Goal: Task Accomplishment & Management: Manage account settings

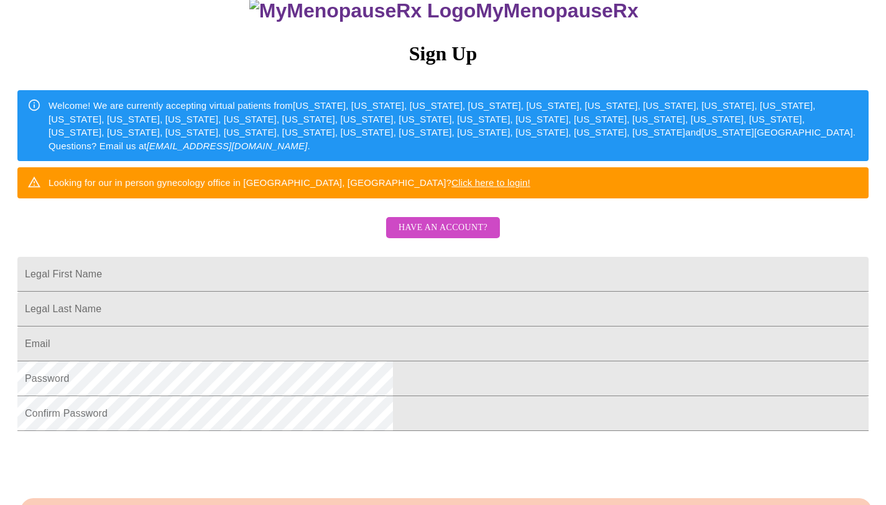
scroll to position [127, 0]
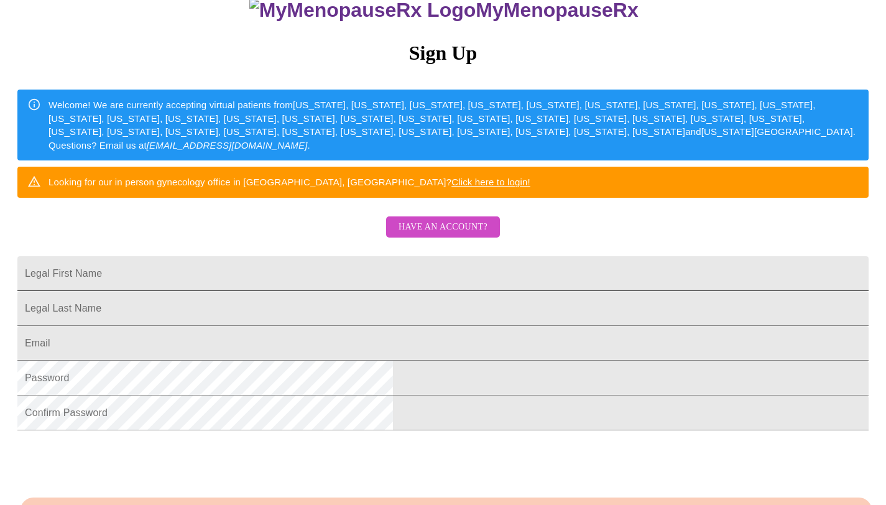
click at [357, 291] on input "Legal First Name" at bounding box center [442, 273] width 851 height 35
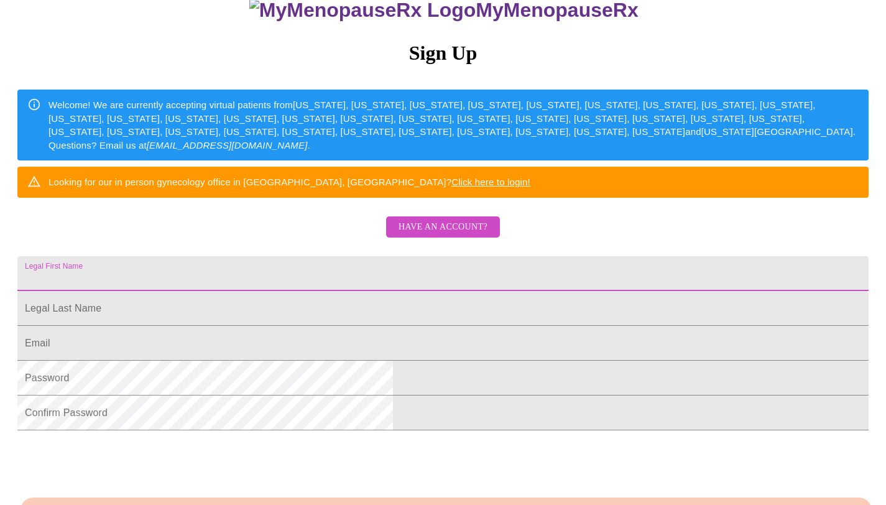
click at [436, 235] on span "Have an account?" at bounding box center [443, 227] width 89 height 16
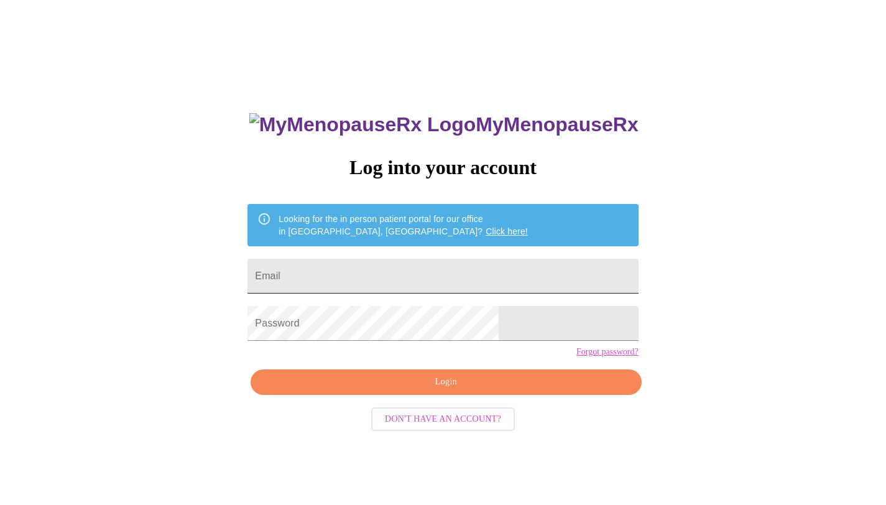
click at [435, 265] on input "Email" at bounding box center [442, 276] width 390 height 35
type input "[EMAIL_ADDRESS][DOMAIN_NAME]"
click at [426, 390] on span "Login" at bounding box center [446, 382] width 362 height 16
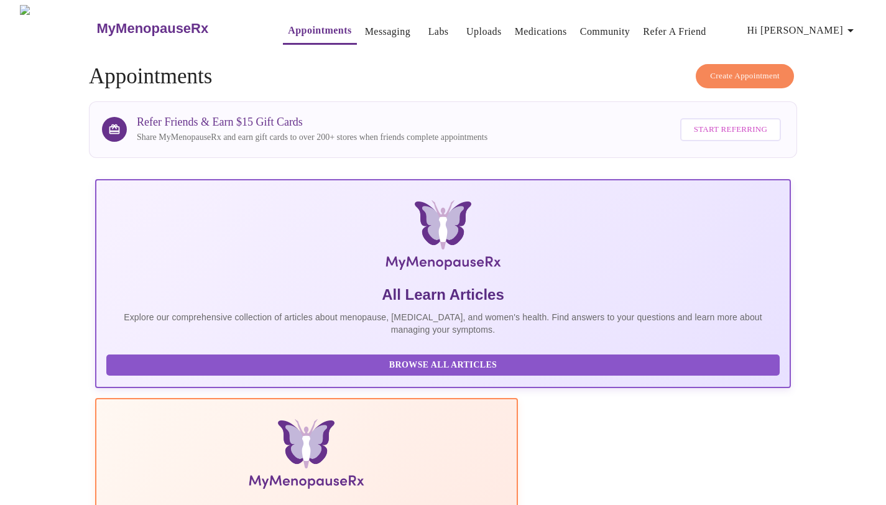
scroll to position [175, 0]
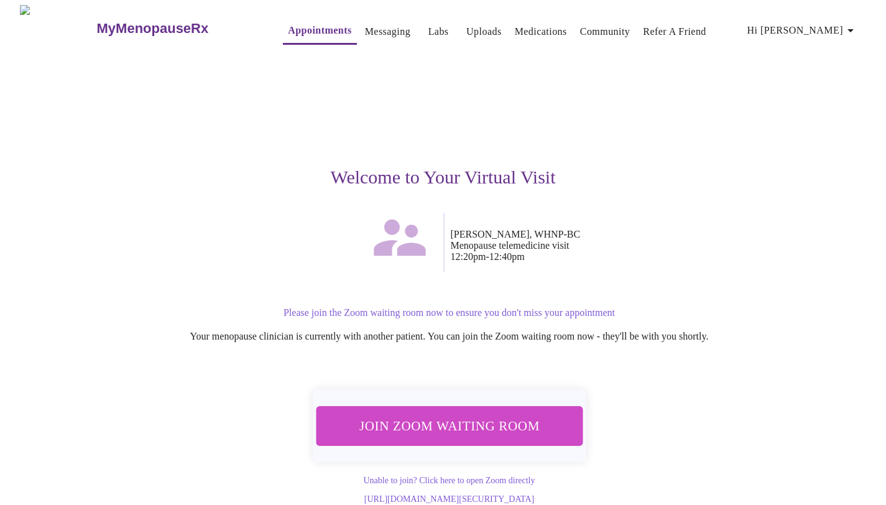
click at [474, 430] on span "Join Zoom Waiting Room" at bounding box center [449, 425] width 234 height 23
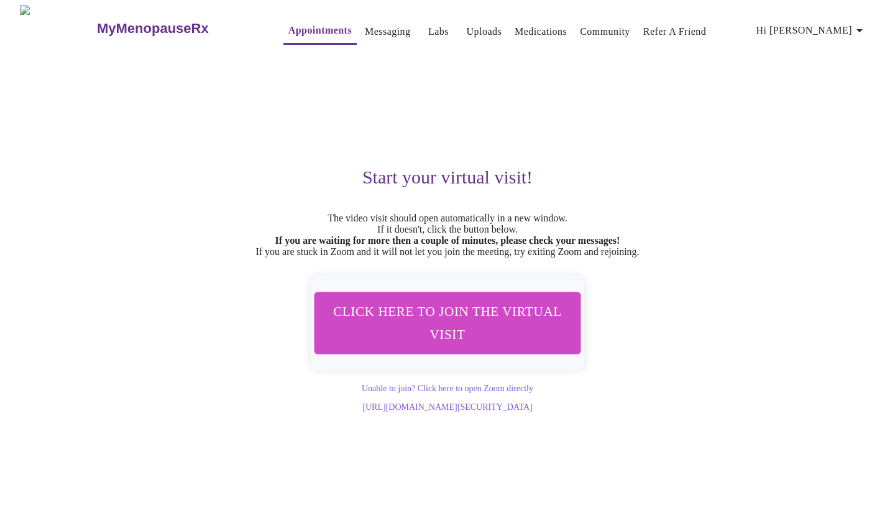
click at [428, 29] on link "Labs" at bounding box center [438, 31] width 21 height 17
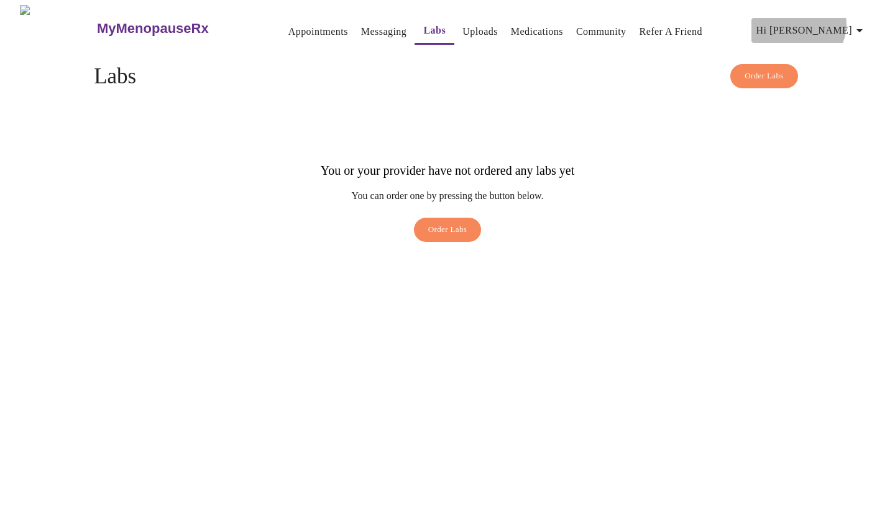
click at [852, 22] on span "Hi [PERSON_NAME]" at bounding box center [812, 30] width 111 height 17
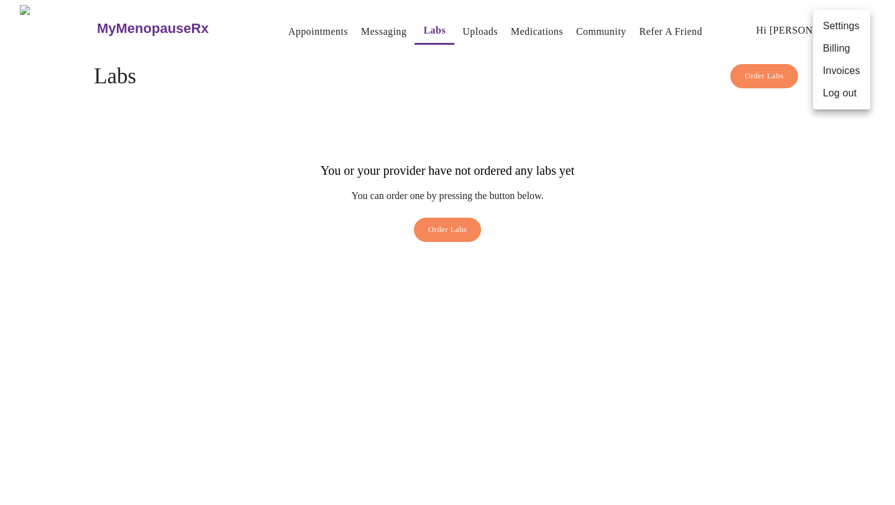
click at [509, 120] on div at bounding box center [447, 252] width 895 height 505
click at [521, 25] on link "Medications" at bounding box center [537, 31] width 52 height 17
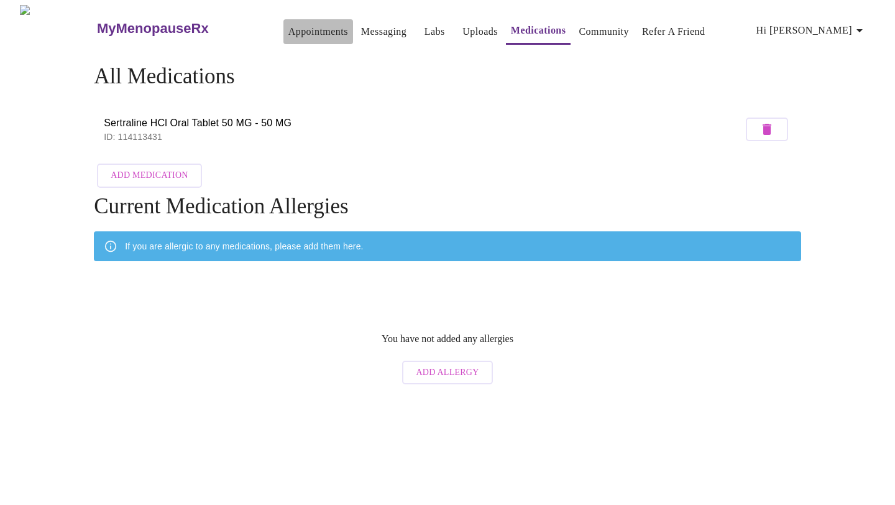
click at [292, 30] on link "Appointments" at bounding box center [318, 31] width 60 height 17
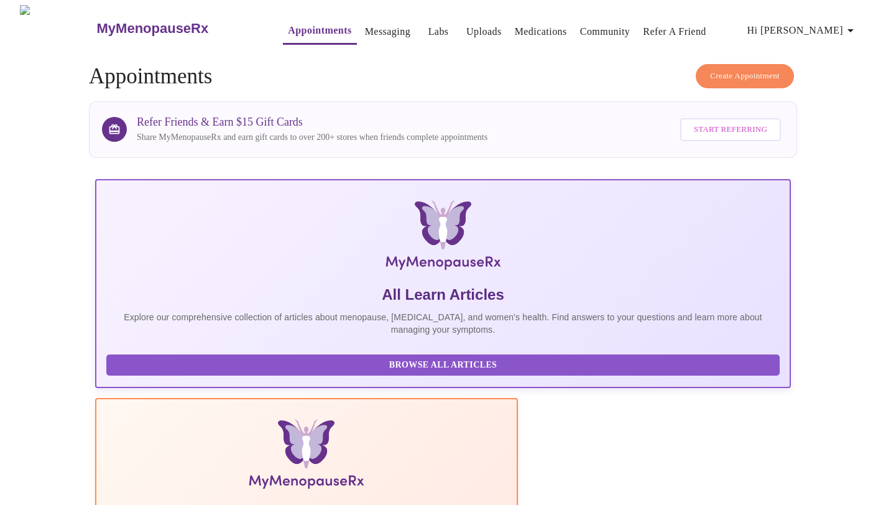
click at [365, 30] on link "Messaging" at bounding box center [387, 31] width 45 height 17
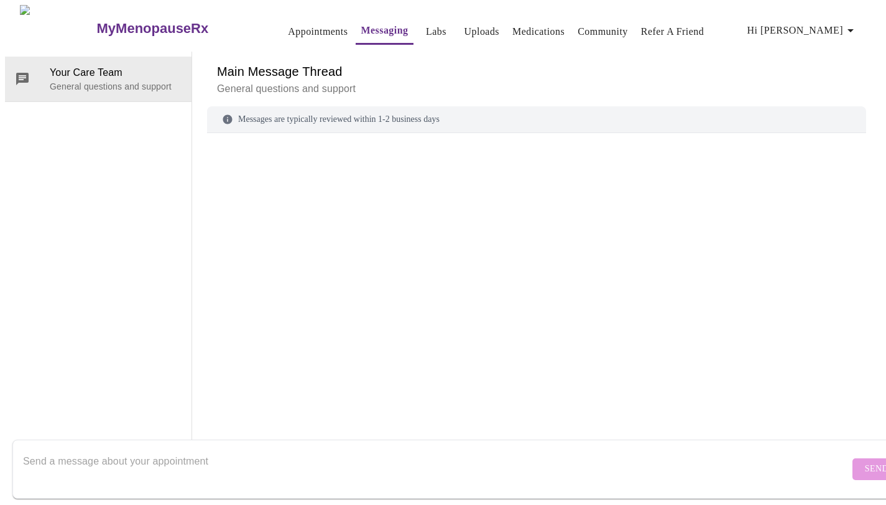
click at [426, 23] on link "Labs" at bounding box center [436, 31] width 21 height 17
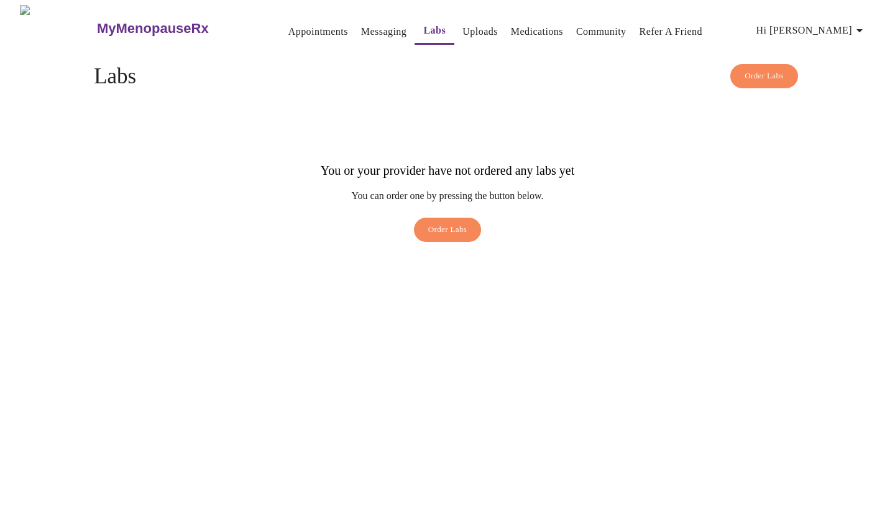
click at [463, 23] on link "Uploads" at bounding box center [480, 31] width 35 height 17
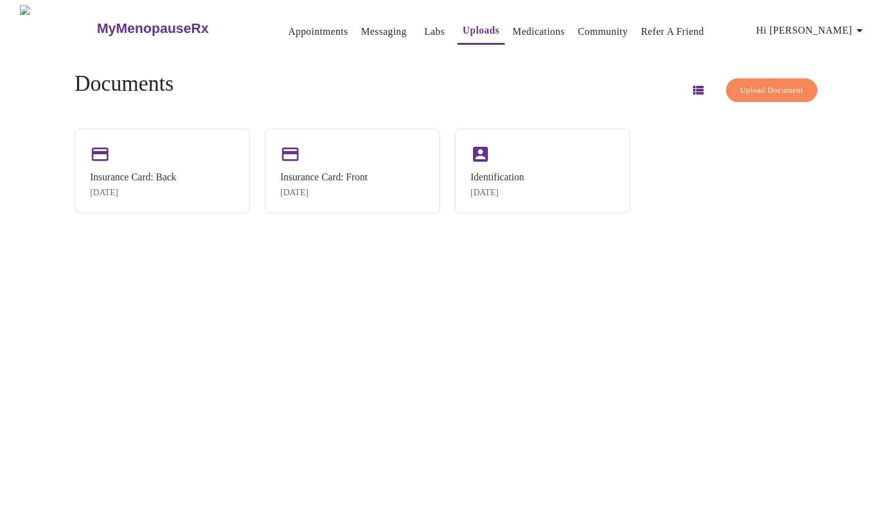
click at [425, 25] on link "Labs" at bounding box center [435, 31] width 21 height 17
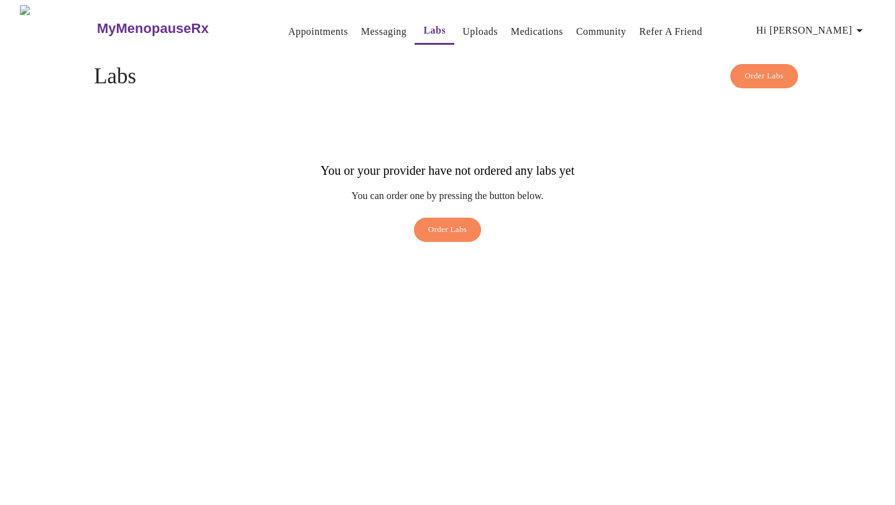
click at [361, 25] on link "Messaging" at bounding box center [383, 31] width 45 height 17
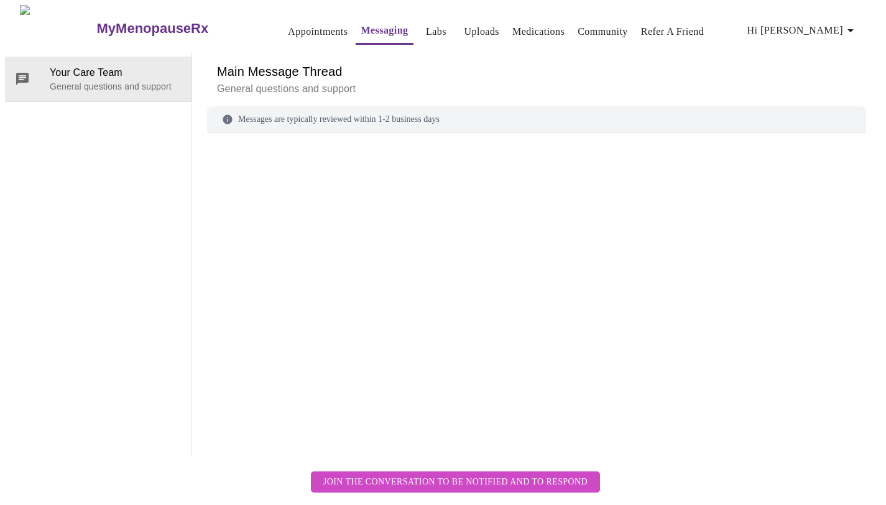
scroll to position [47, 0]
click at [277, 52] on div "Main Message Thread General questions and support" at bounding box center [536, 79] width 659 height 55
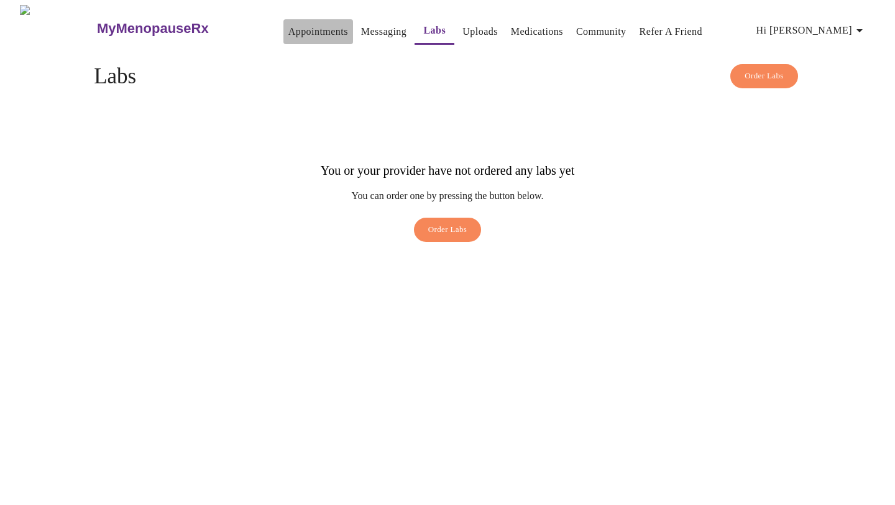
click at [288, 29] on link "Appointments" at bounding box center [318, 31] width 60 height 17
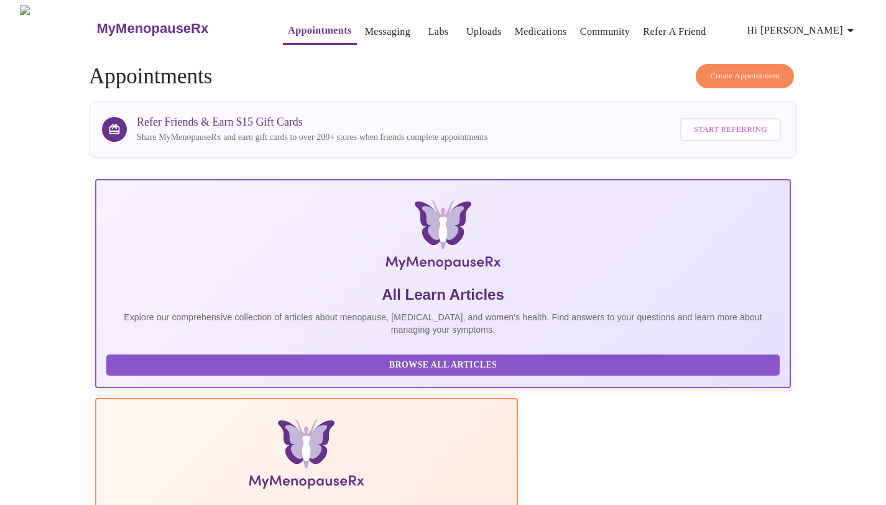
click at [428, 33] on link "Labs" at bounding box center [438, 31] width 21 height 17
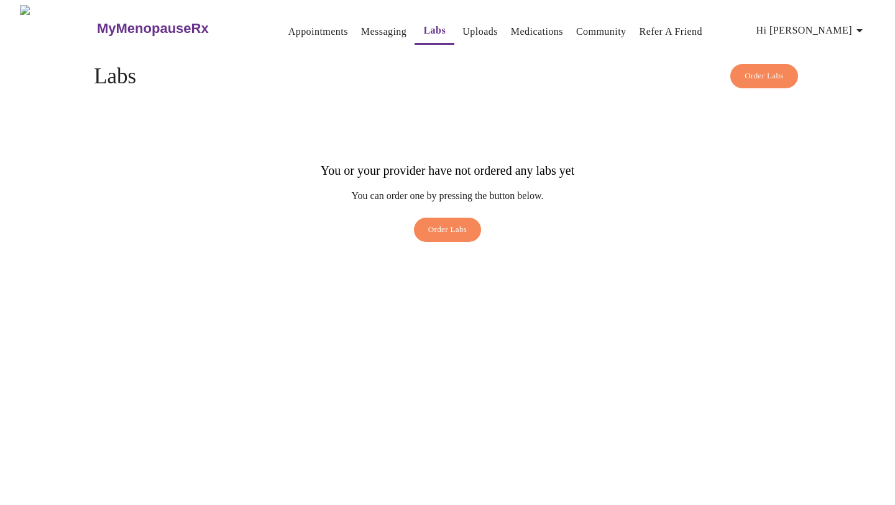
click at [829, 32] on span "Hi [PERSON_NAME]" at bounding box center [812, 30] width 111 height 17
click at [833, 103] on li "Log out" at bounding box center [841, 93] width 57 height 22
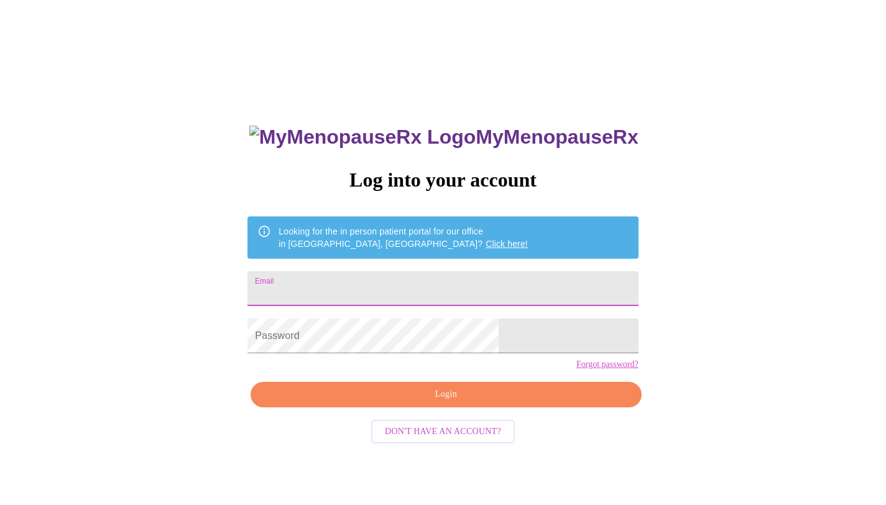
click at [458, 282] on input "Email" at bounding box center [442, 288] width 390 height 35
type input "[EMAIL_ADDRESS][DOMAIN_NAME]"
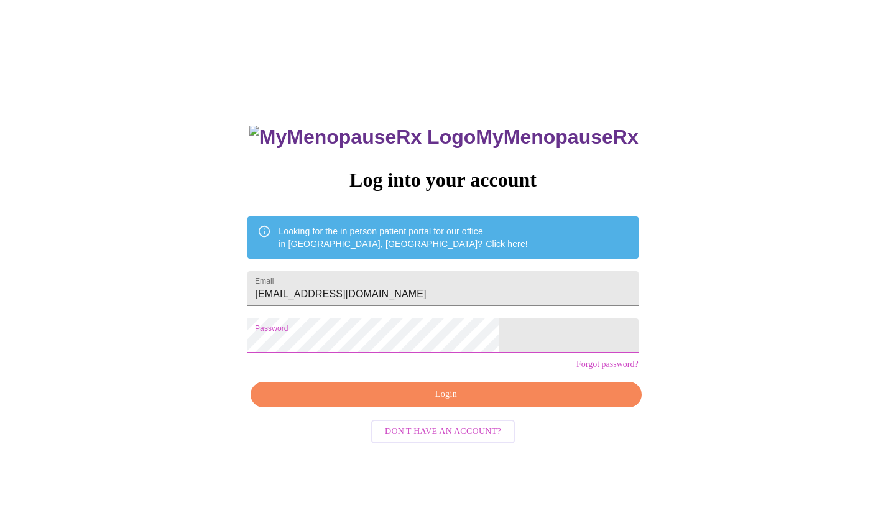
click at [476, 402] on span "Login" at bounding box center [446, 395] width 362 height 16
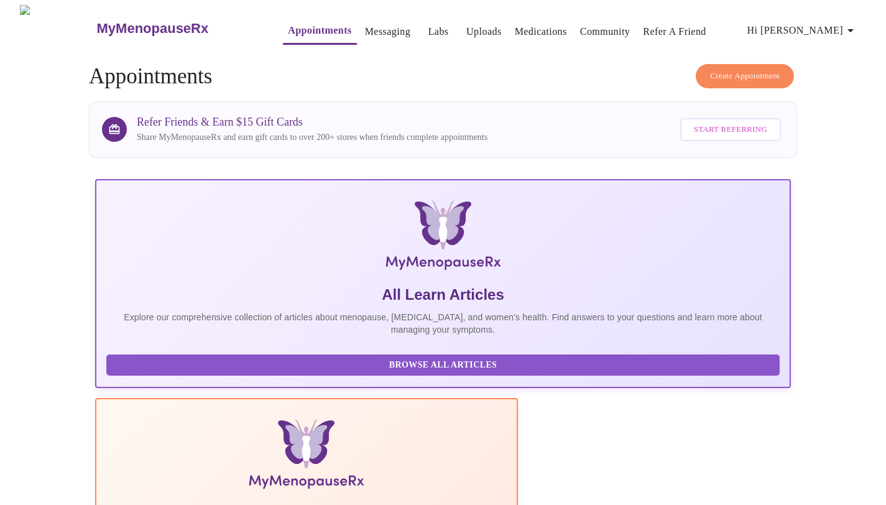
click at [428, 23] on link "Labs" at bounding box center [438, 31] width 21 height 17
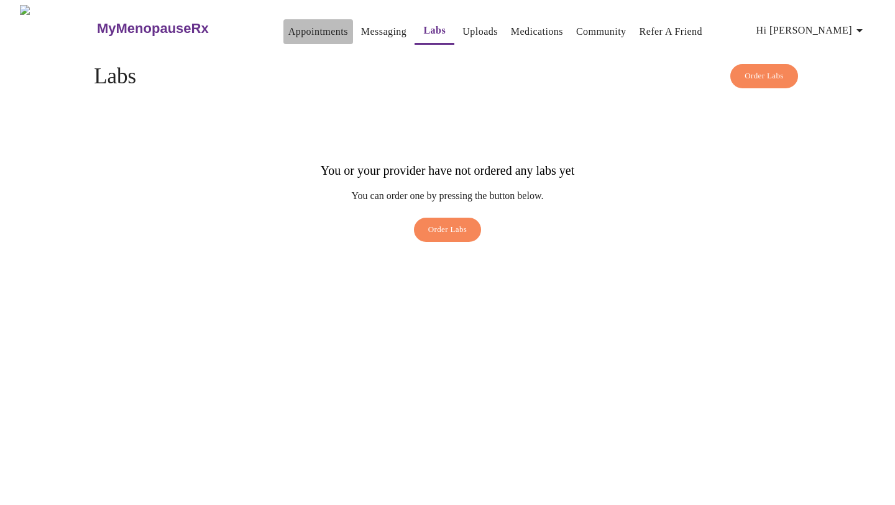
click at [288, 33] on link "Appointments" at bounding box center [318, 31] width 60 height 17
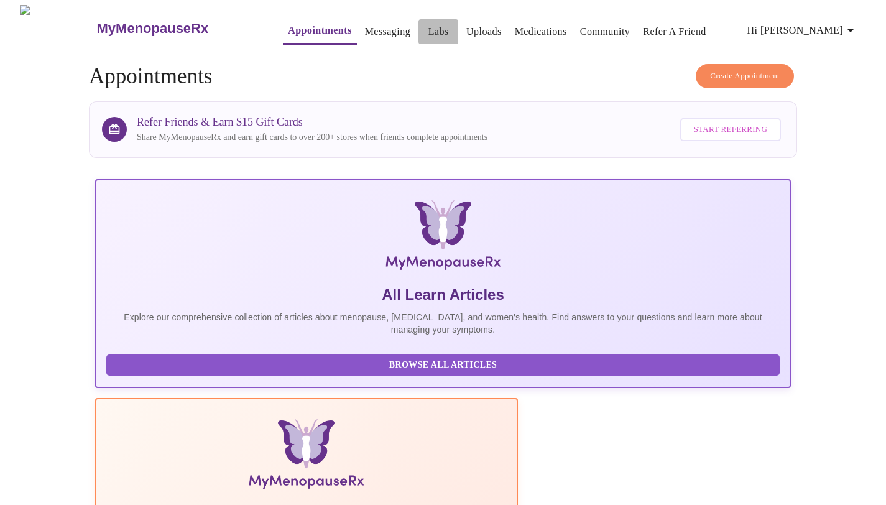
click at [428, 25] on link "Labs" at bounding box center [438, 31] width 21 height 17
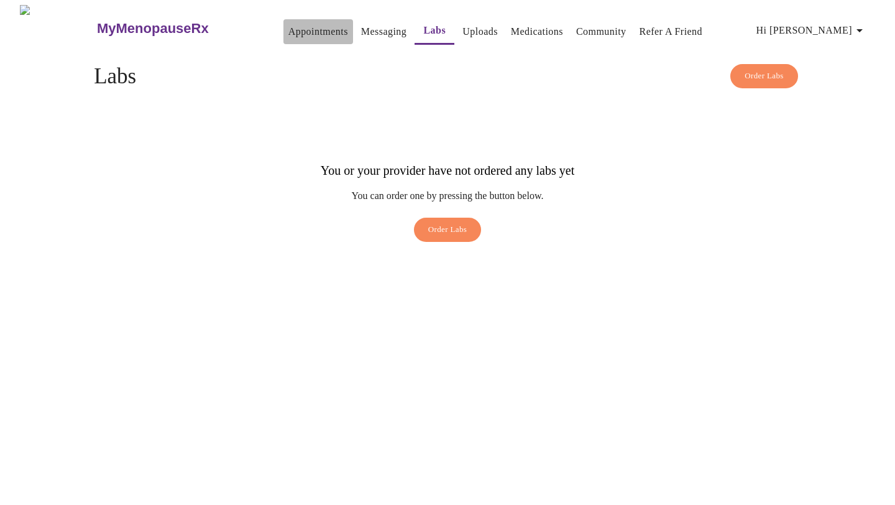
click at [288, 26] on link "Appointments" at bounding box center [318, 31] width 60 height 17
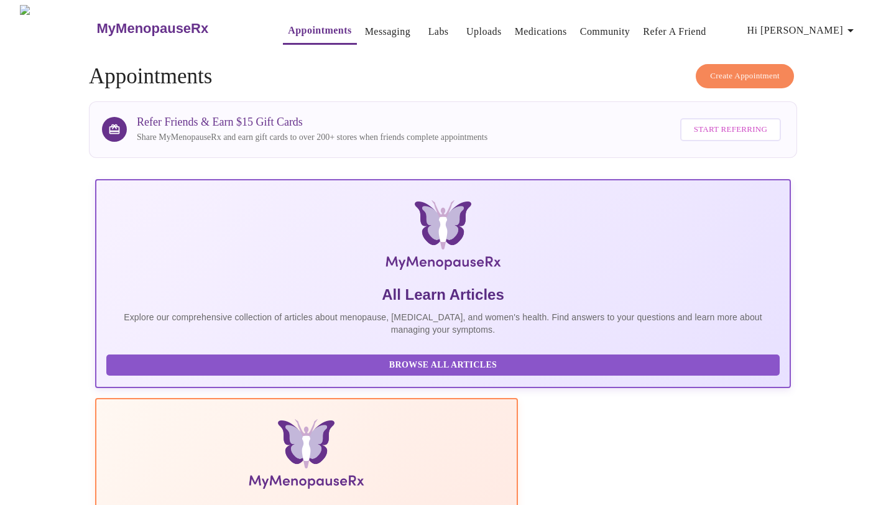
click at [428, 32] on link "Labs" at bounding box center [438, 31] width 21 height 17
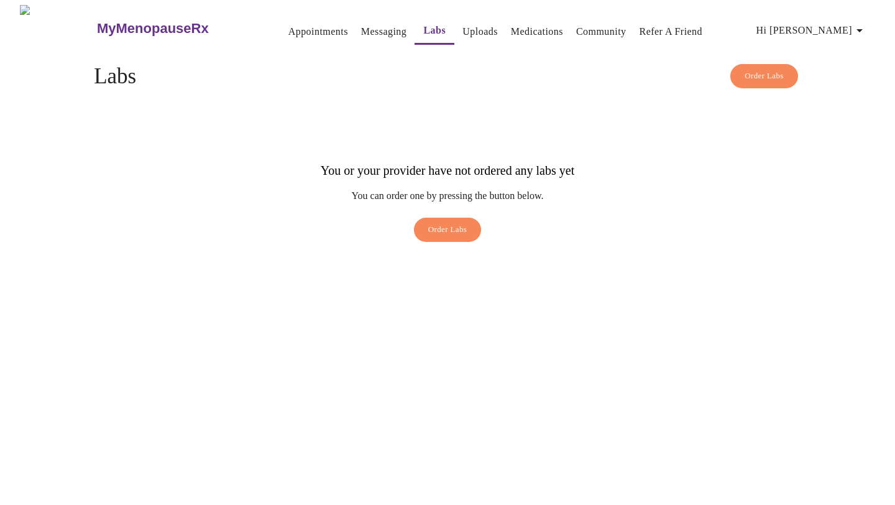
click at [288, 23] on link "Appointments" at bounding box center [318, 31] width 60 height 17
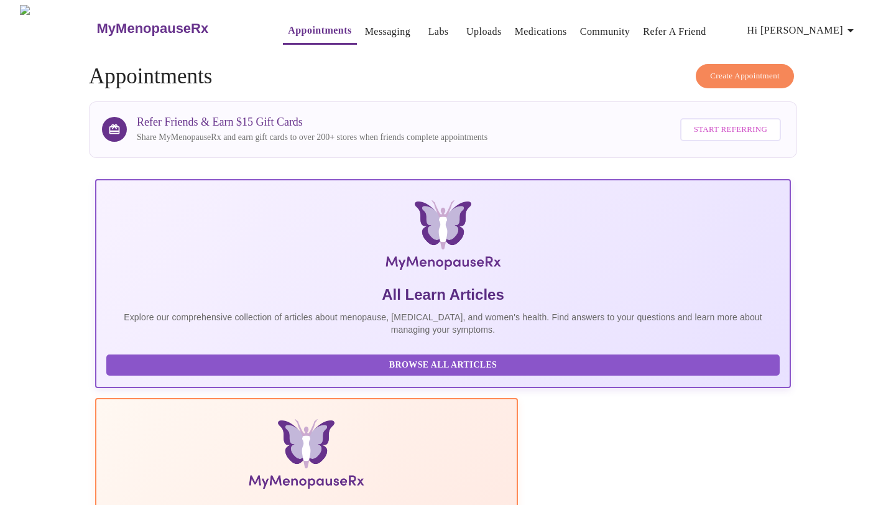
click at [428, 26] on link "Labs" at bounding box center [438, 31] width 21 height 17
